Goal: Task Accomplishment & Management: Manage account settings

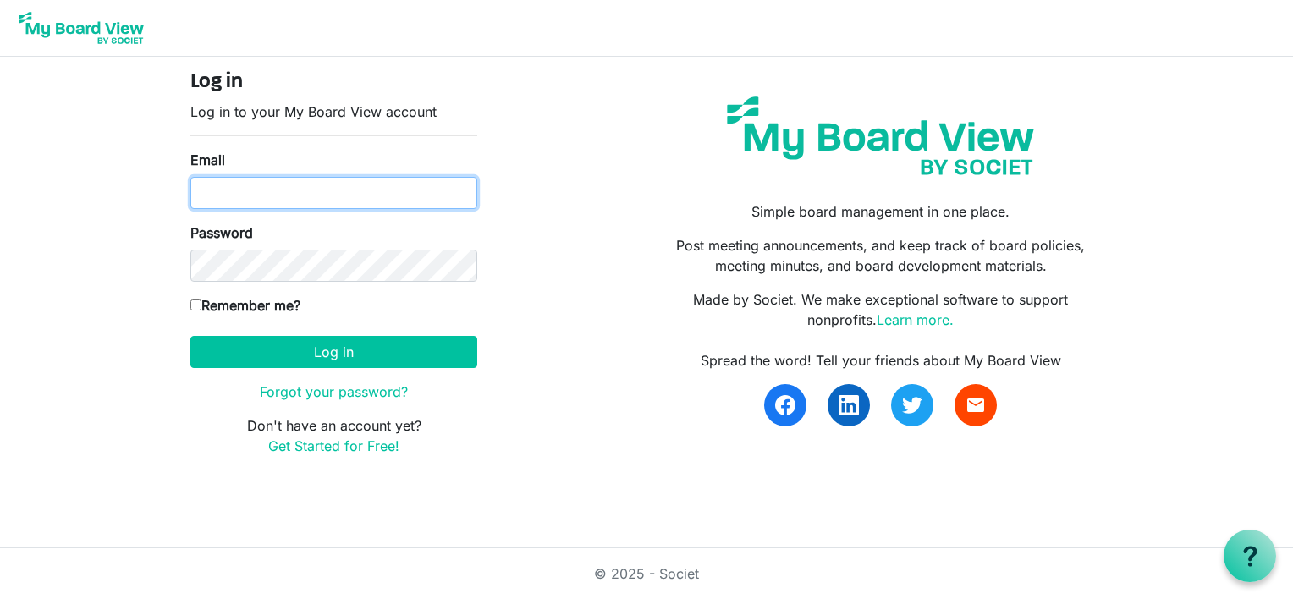
type input "gavin@ssf.org.uk"
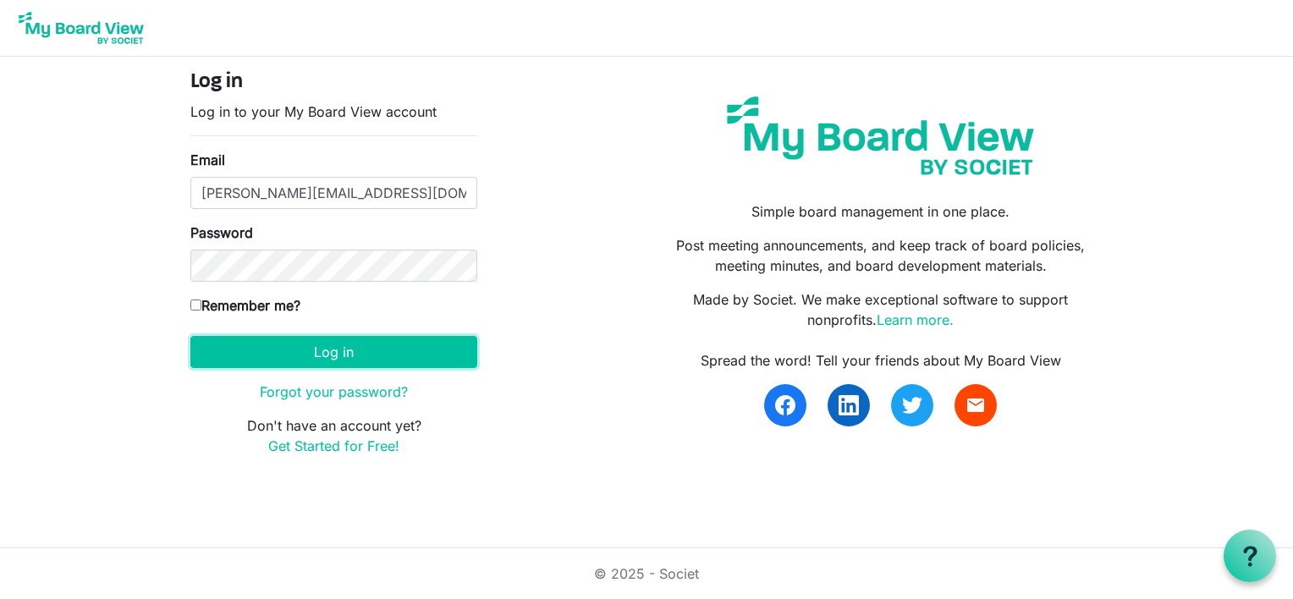
click at [400, 345] on button "Log in" at bounding box center [333, 352] width 287 height 32
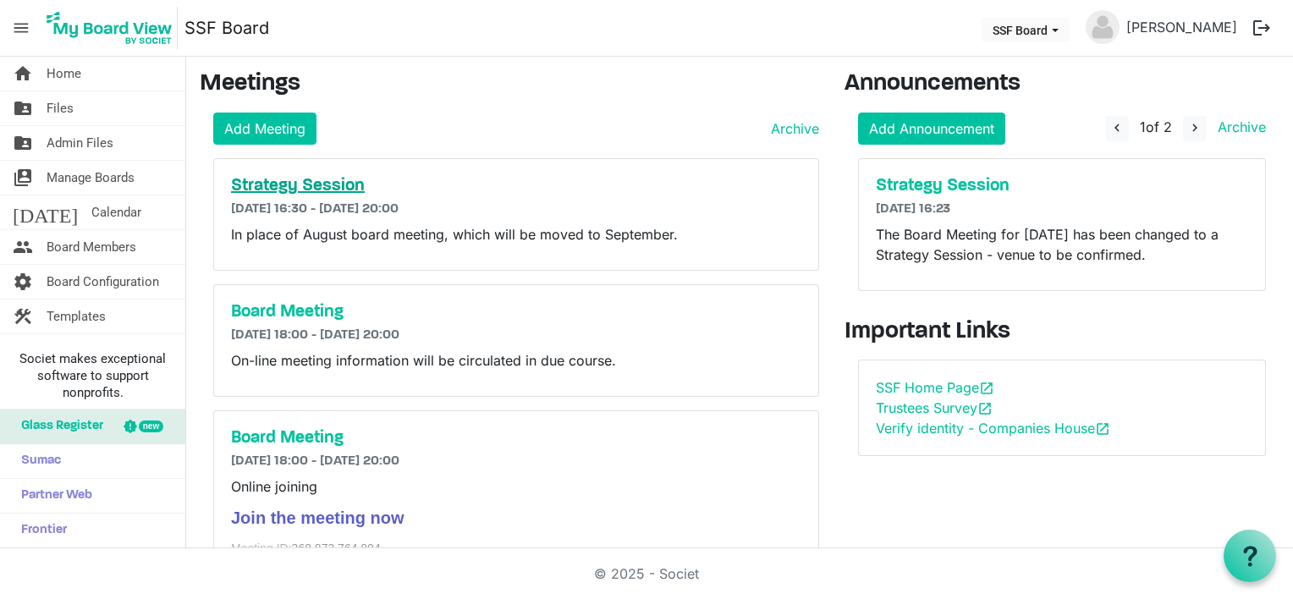
click at [288, 185] on h5 "Strategy Session" at bounding box center [516, 186] width 571 height 20
drag, startPoint x: 356, startPoint y: 210, endPoint x: 349, endPoint y: 203, distance: 9.6
click at [356, 210] on h6 "[DATE] 16:30 - [DATE] 20:00" at bounding box center [516, 209] width 571 height 16
click at [302, 176] on h5 "Strategy Session" at bounding box center [516, 186] width 571 height 20
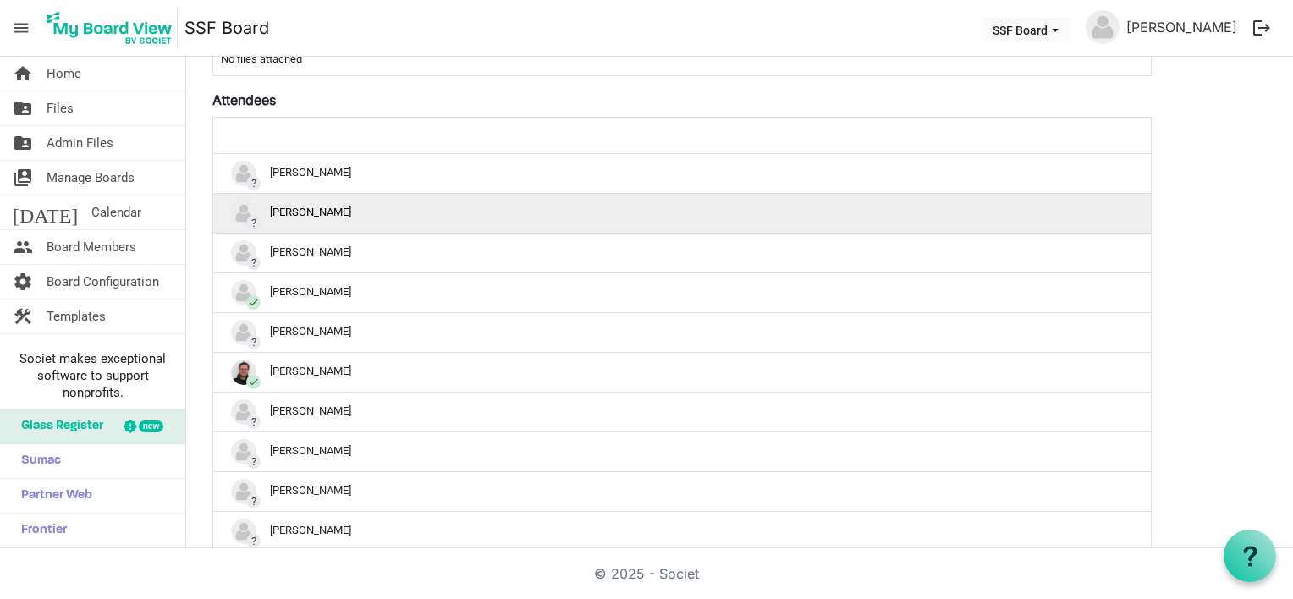
scroll to position [568, 0]
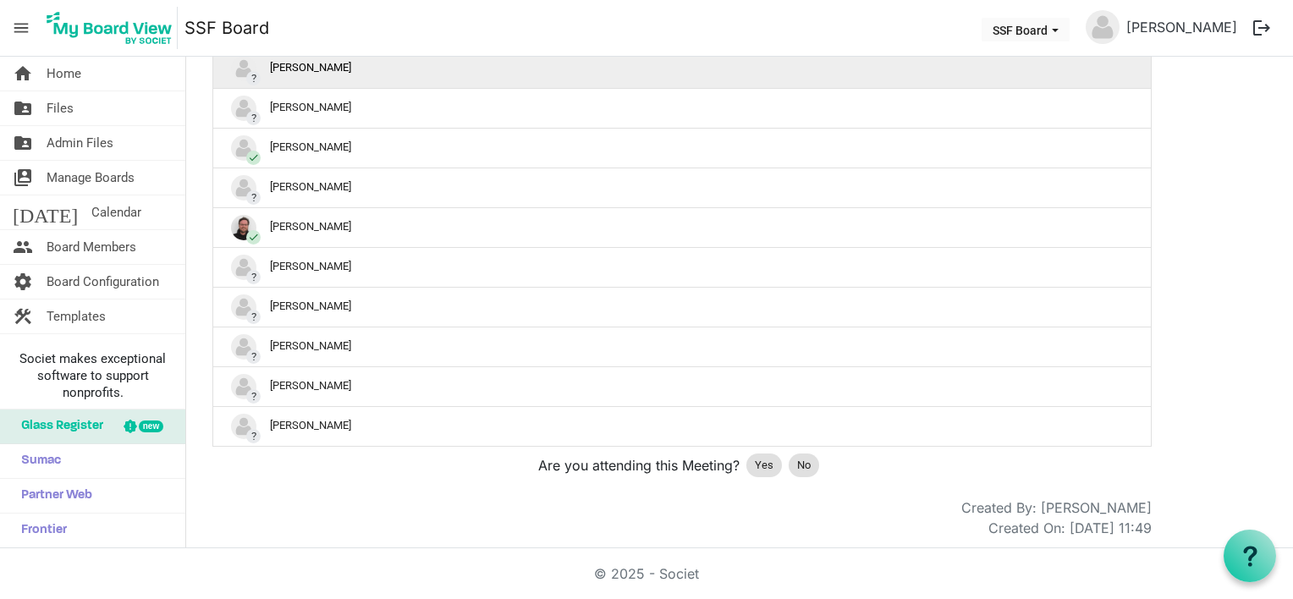
click at [328, 62] on div "? Gavin Black" at bounding box center [682, 68] width 902 height 25
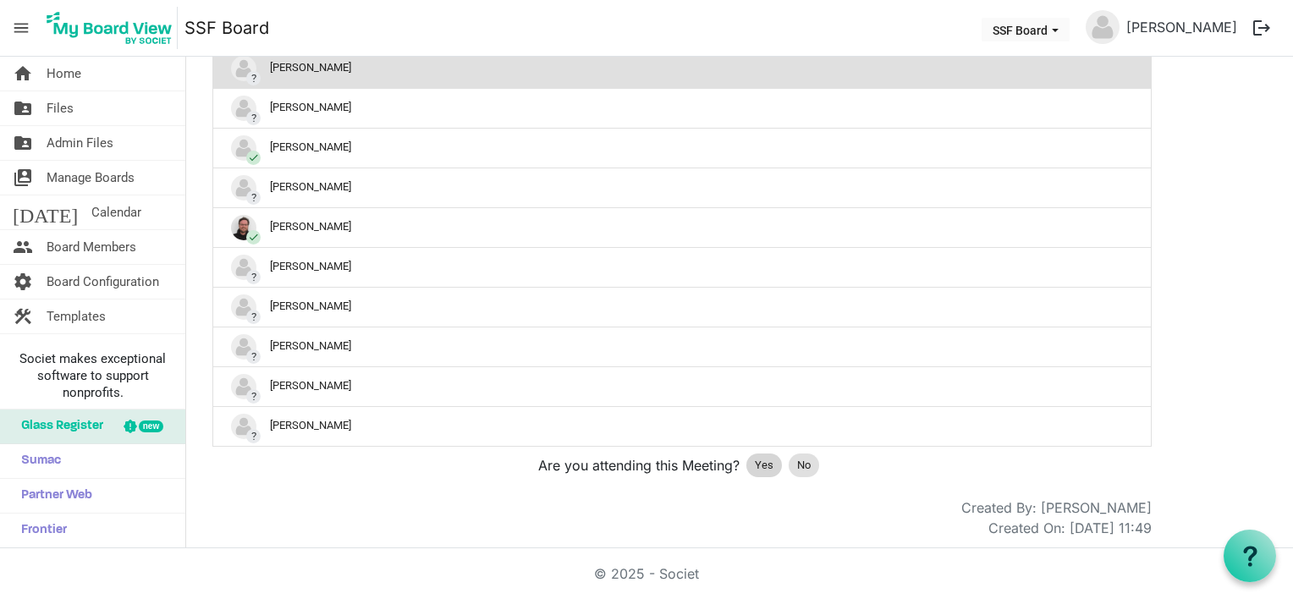
click at [759, 457] on span "Yes" at bounding box center [764, 465] width 19 height 17
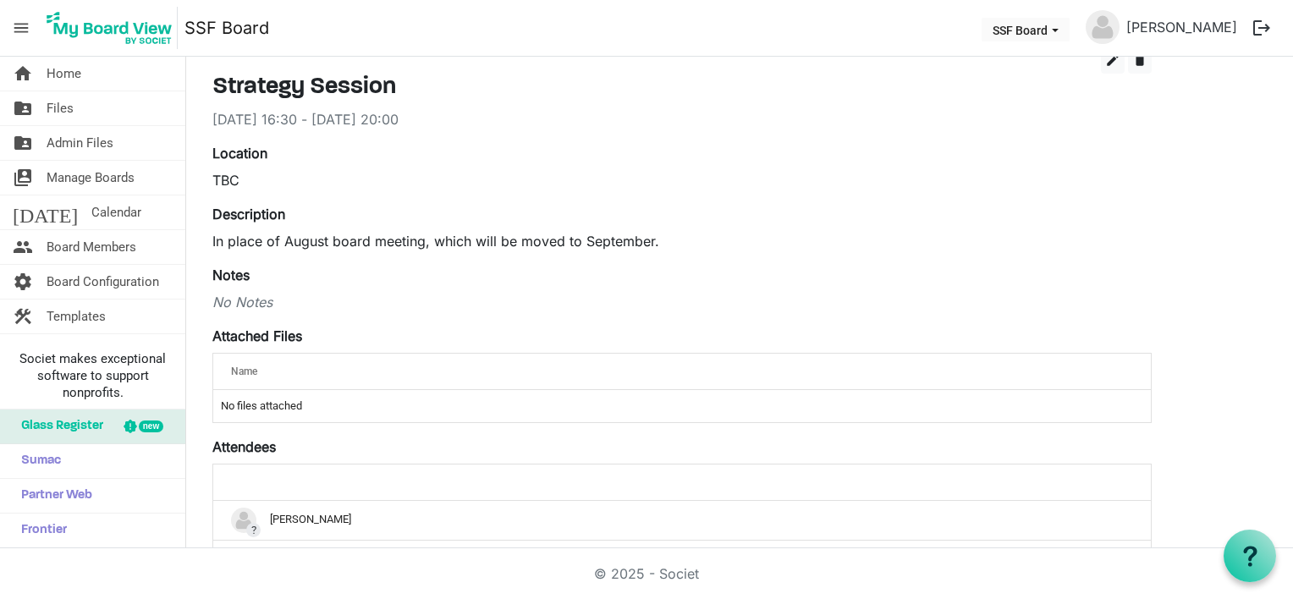
scroll to position [0, 0]
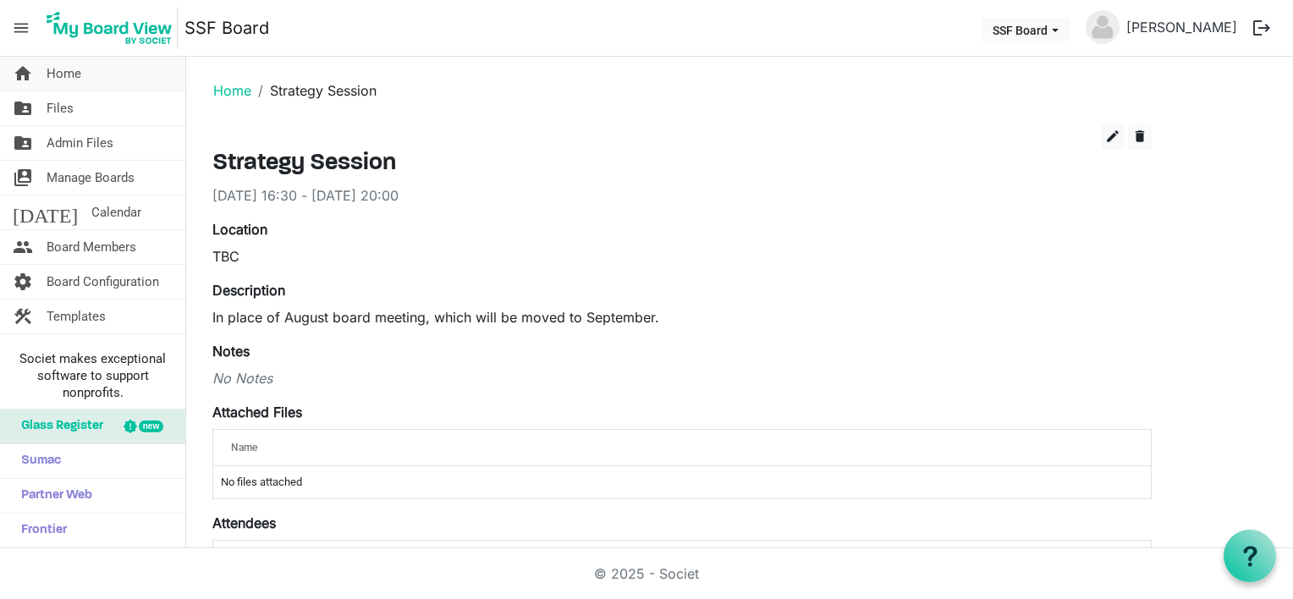
click at [71, 80] on span "Home" at bounding box center [64, 74] width 35 height 34
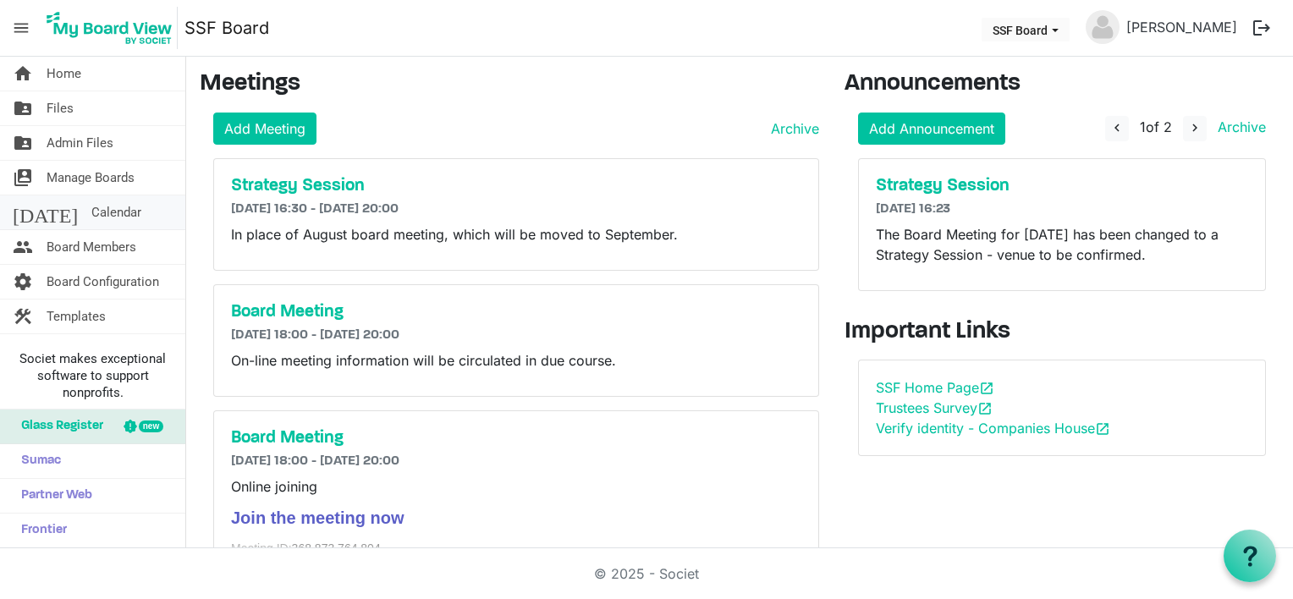
click at [103, 214] on link "today Calendar" at bounding box center [92, 213] width 185 height 34
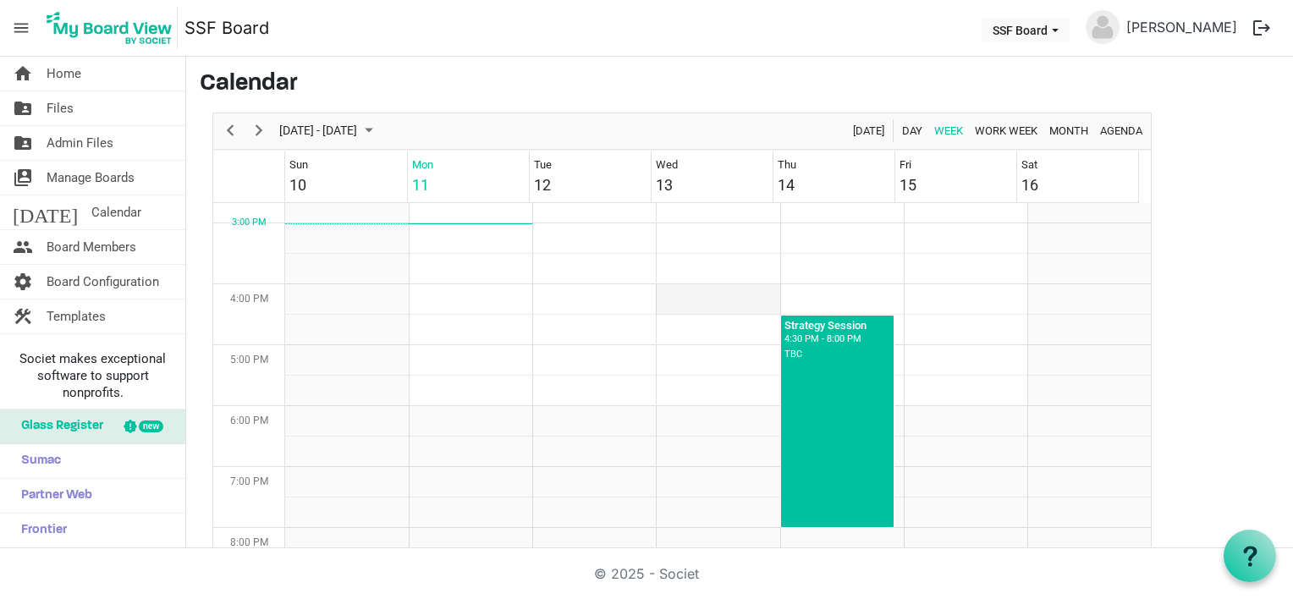
scroll to position [838, 0]
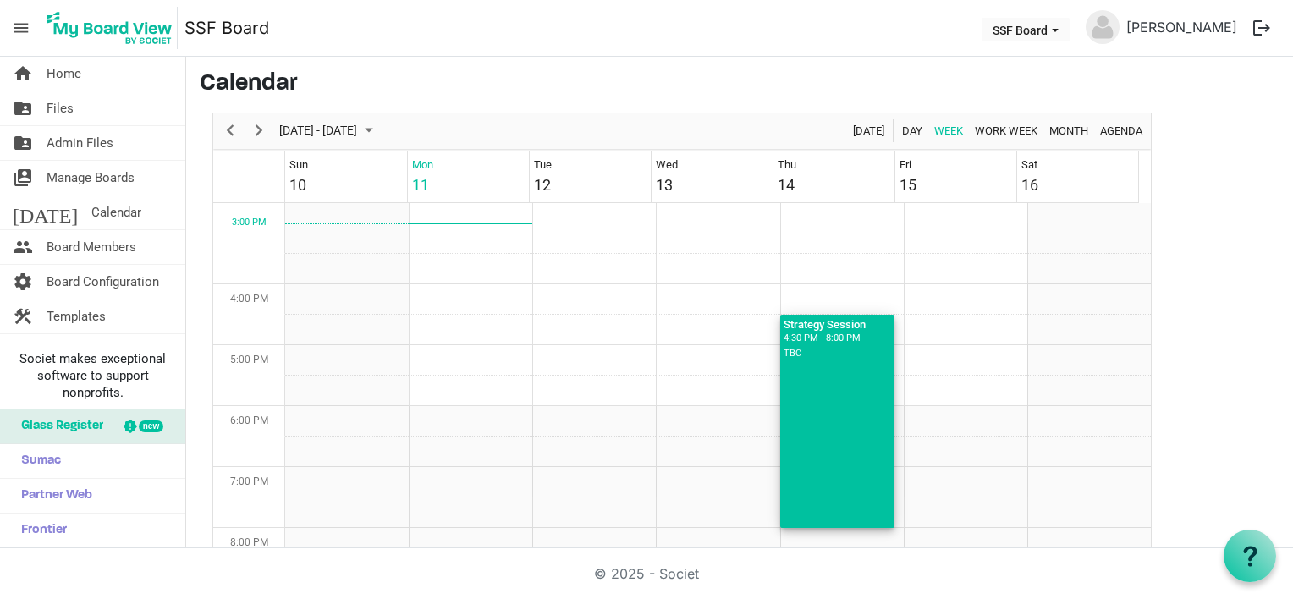
click at [791, 356] on div "TBC" at bounding box center [838, 353] width 108 height 15
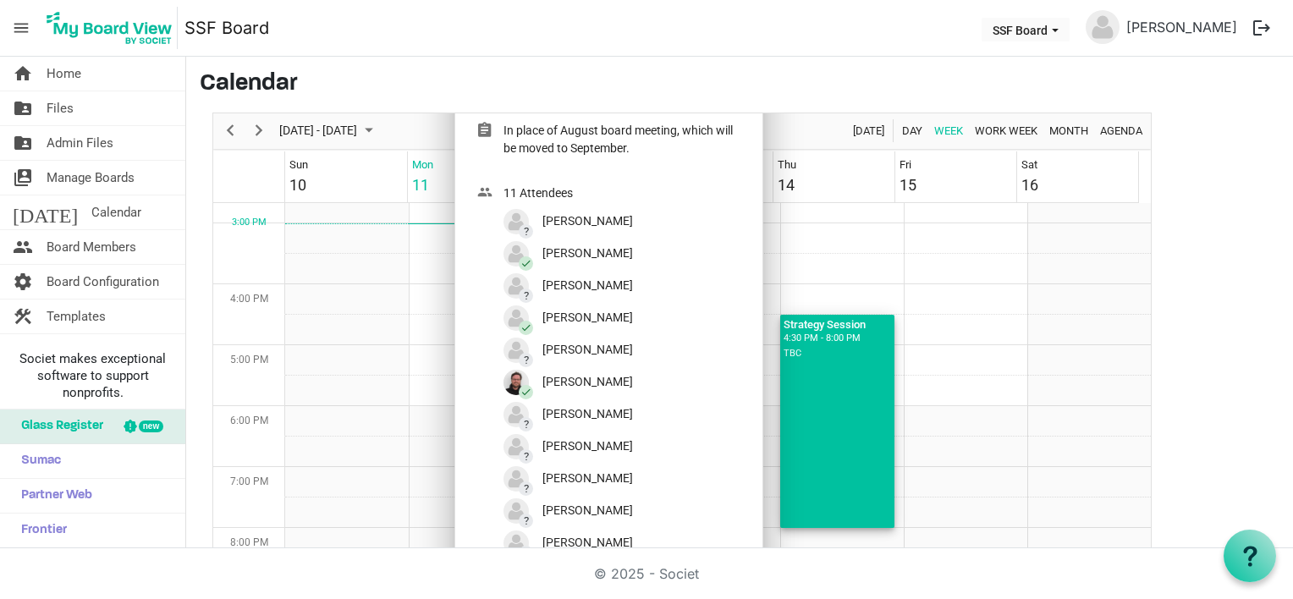
click at [791, 356] on div "TBC" at bounding box center [838, 353] width 108 height 15
click at [796, 361] on div "Strategy Session 4:30 PM - 8:00 PM TBC" at bounding box center [837, 421] width 115 height 213
click at [813, 372] on div "Strategy Session 4:30 PM - 8:00 PM TBC" at bounding box center [837, 421] width 115 height 213
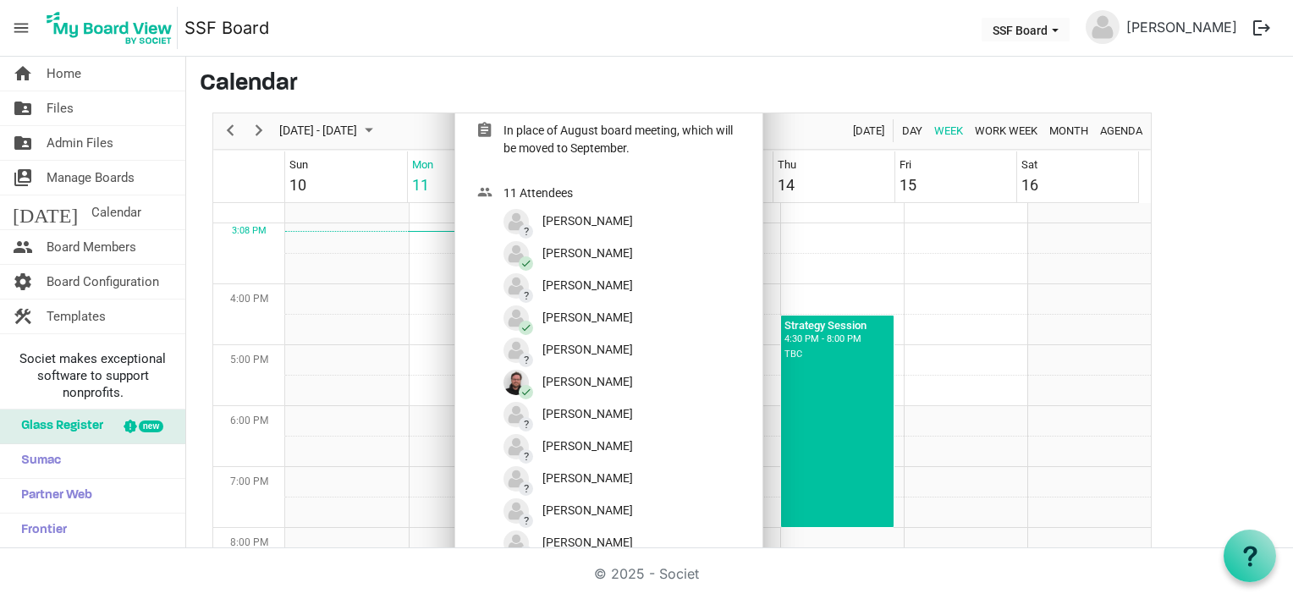
click at [426, 63] on main "Calendar [DATE] - [DATE] [DATE] Day Week Work Week Month Agenda Sun 10 Mon 11 T…" at bounding box center [739, 324] width 1107 height 535
